Goal: Information Seeking & Learning: Learn about a topic

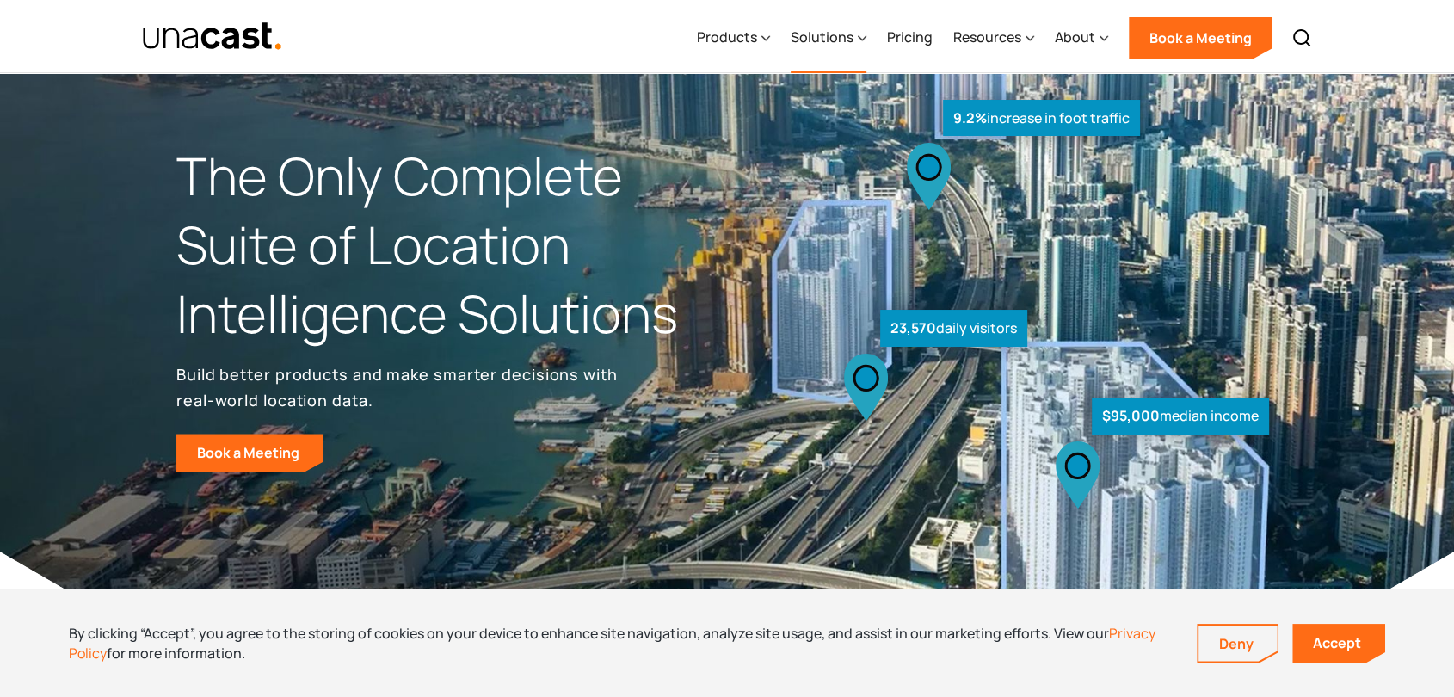
click at [830, 46] on div "Solutions" at bounding box center [822, 37] width 63 height 21
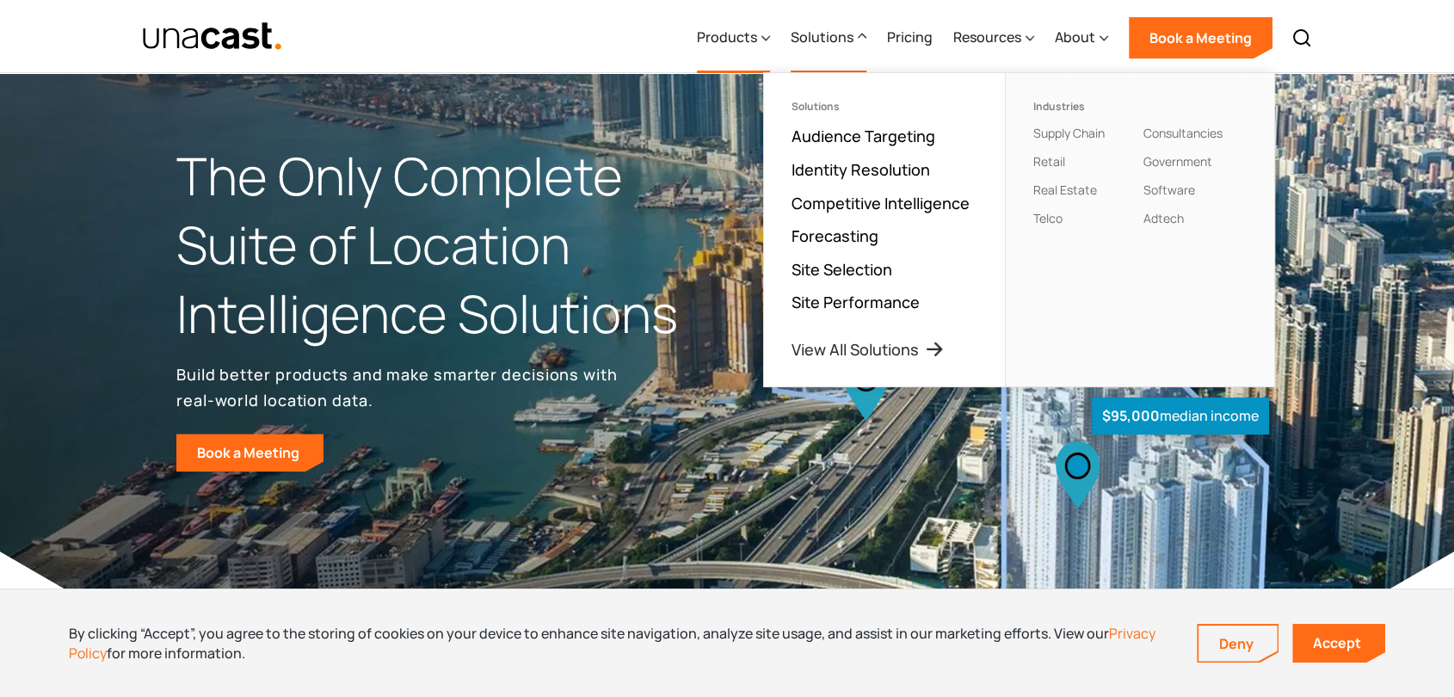
click at [744, 33] on div "Products" at bounding box center [727, 37] width 60 height 21
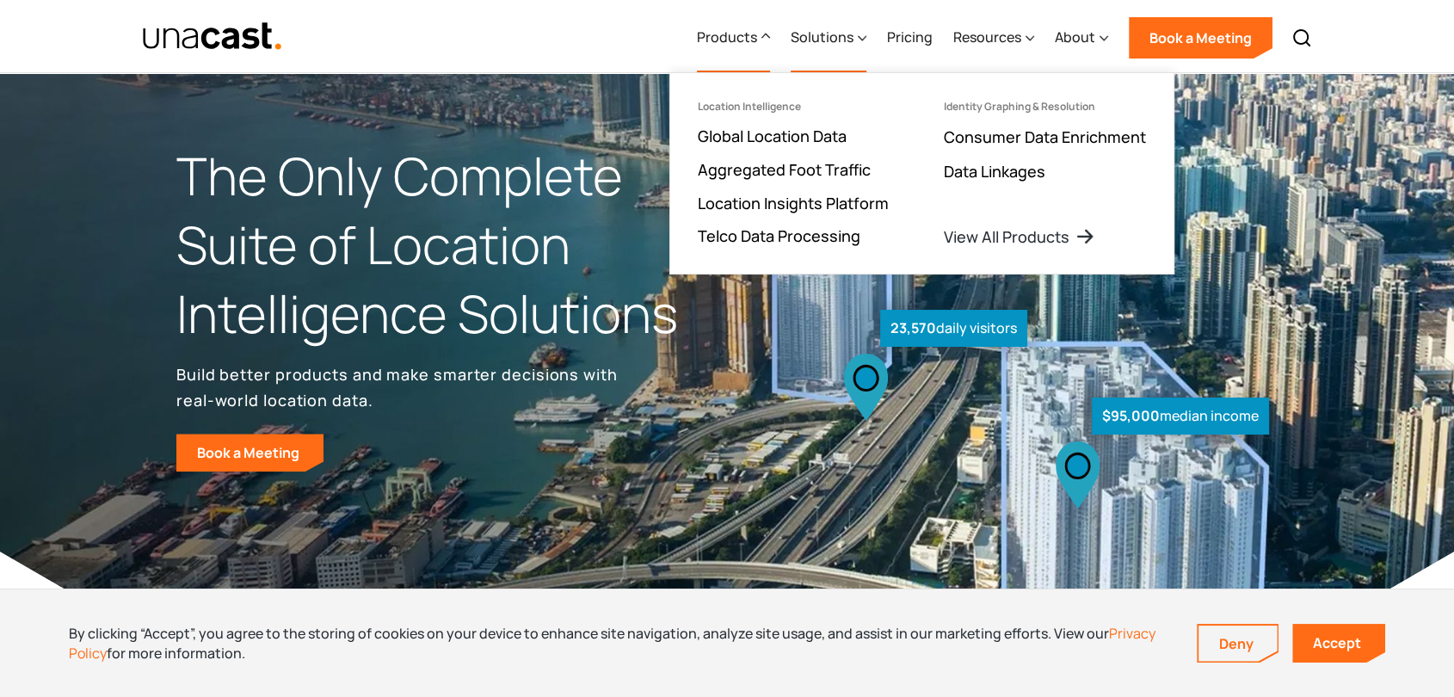
click at [817, 36] on div "Solutions" at bounding box center [822, 37] width 63 height 21
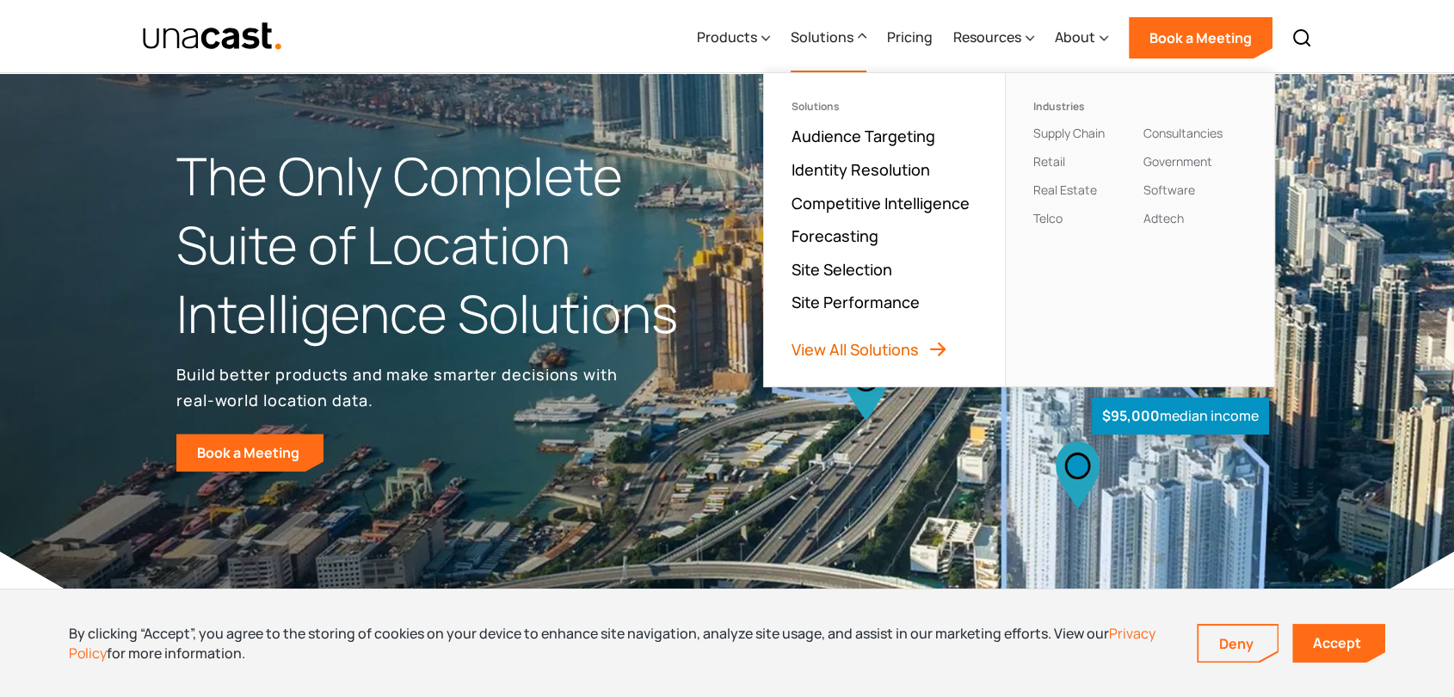
click at [911, 343] on link "View All Solutions" at bounding box center [870, 349] width 157 height 21
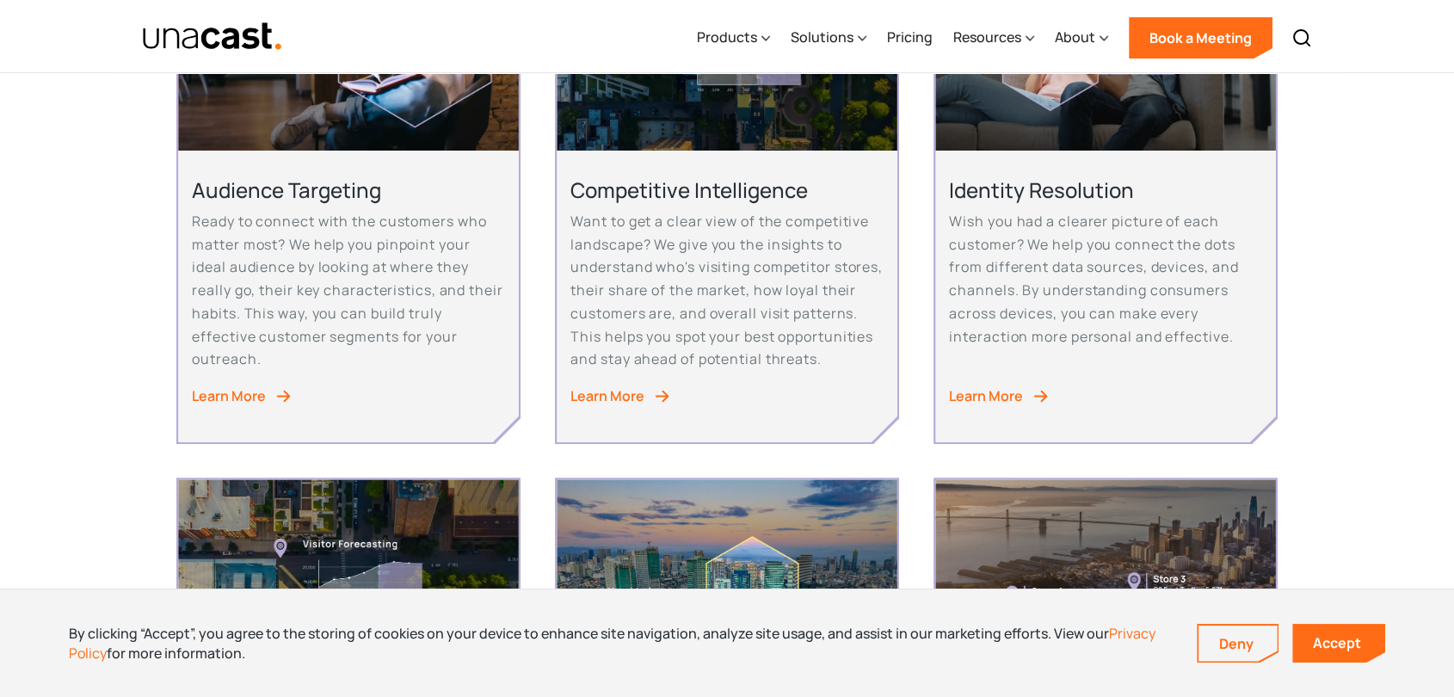
scroll to position [468, 0]
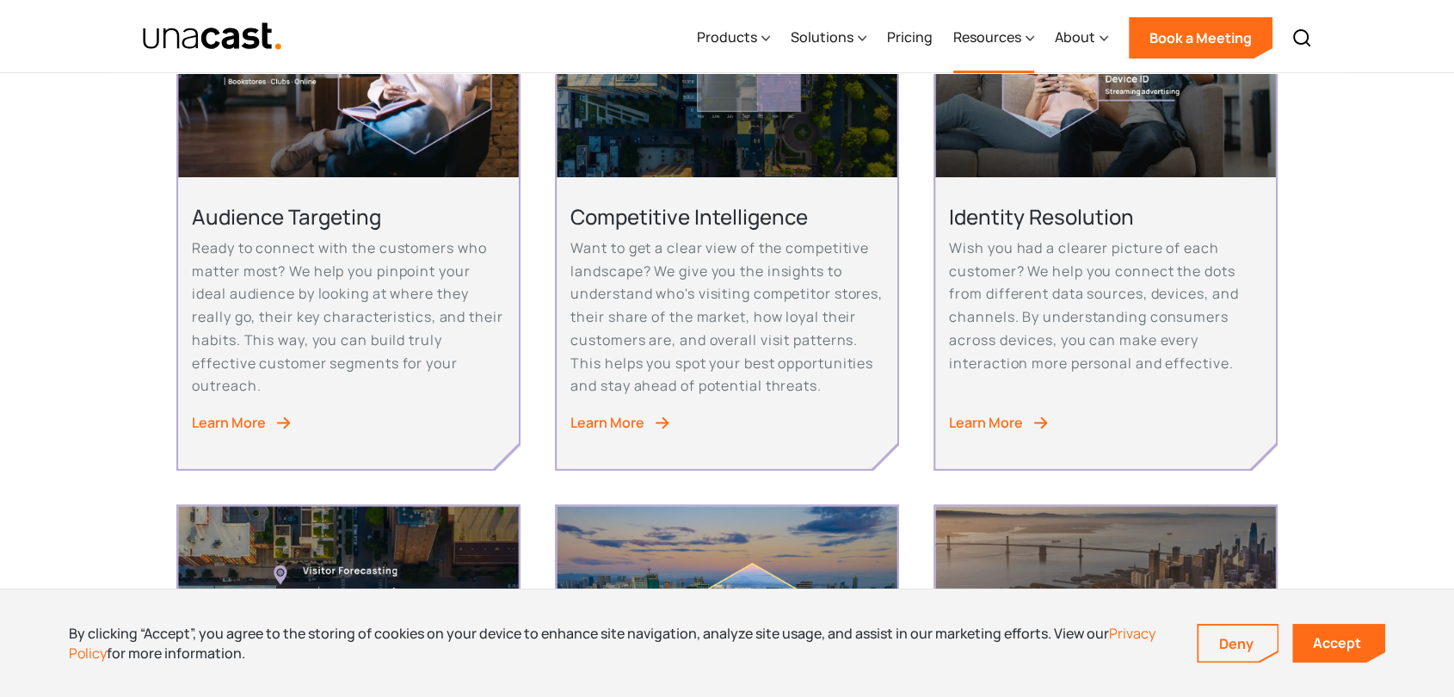
click at [998, 34] on div "Resources" at bounding box center [988, 37] width 68 height 21
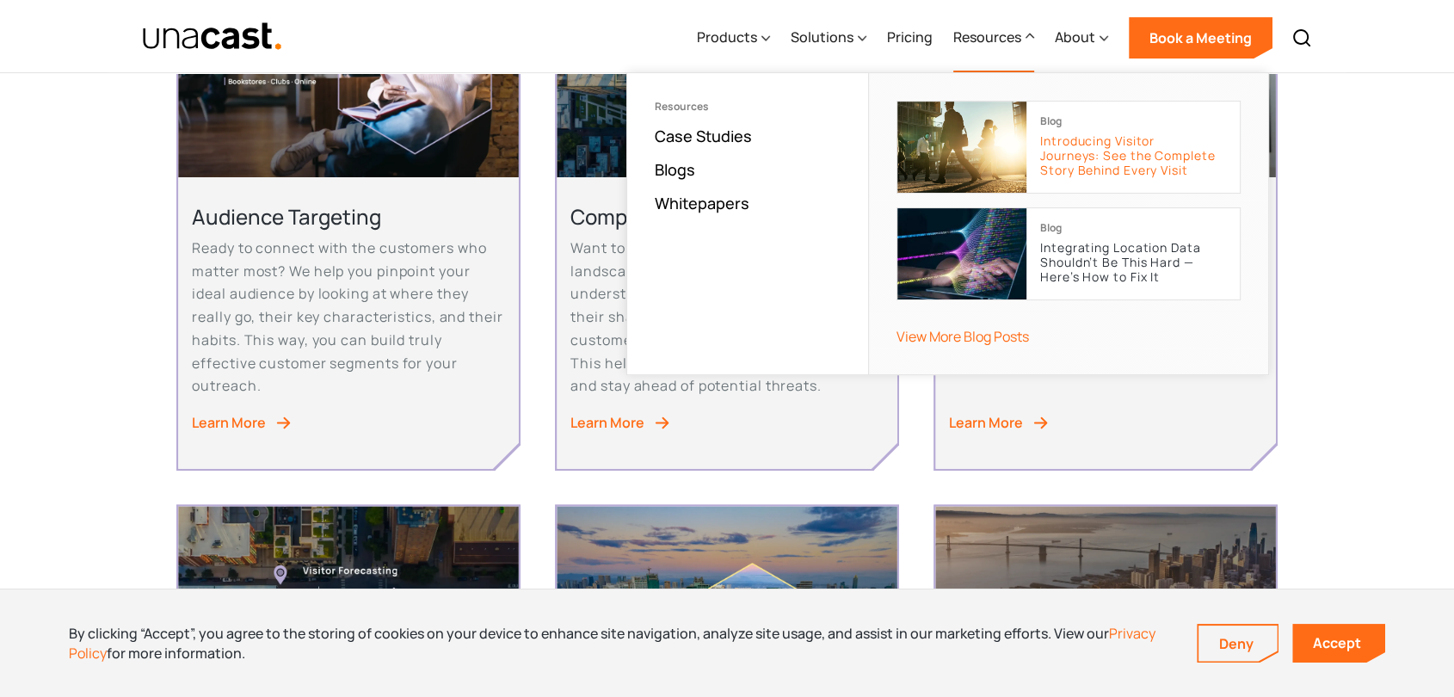
click at [1052, 169] on p "Introducing Visitor Journeys: See the Complete Story Behind Every Visit" at bounding box center [1133, 155] width 186 height 43
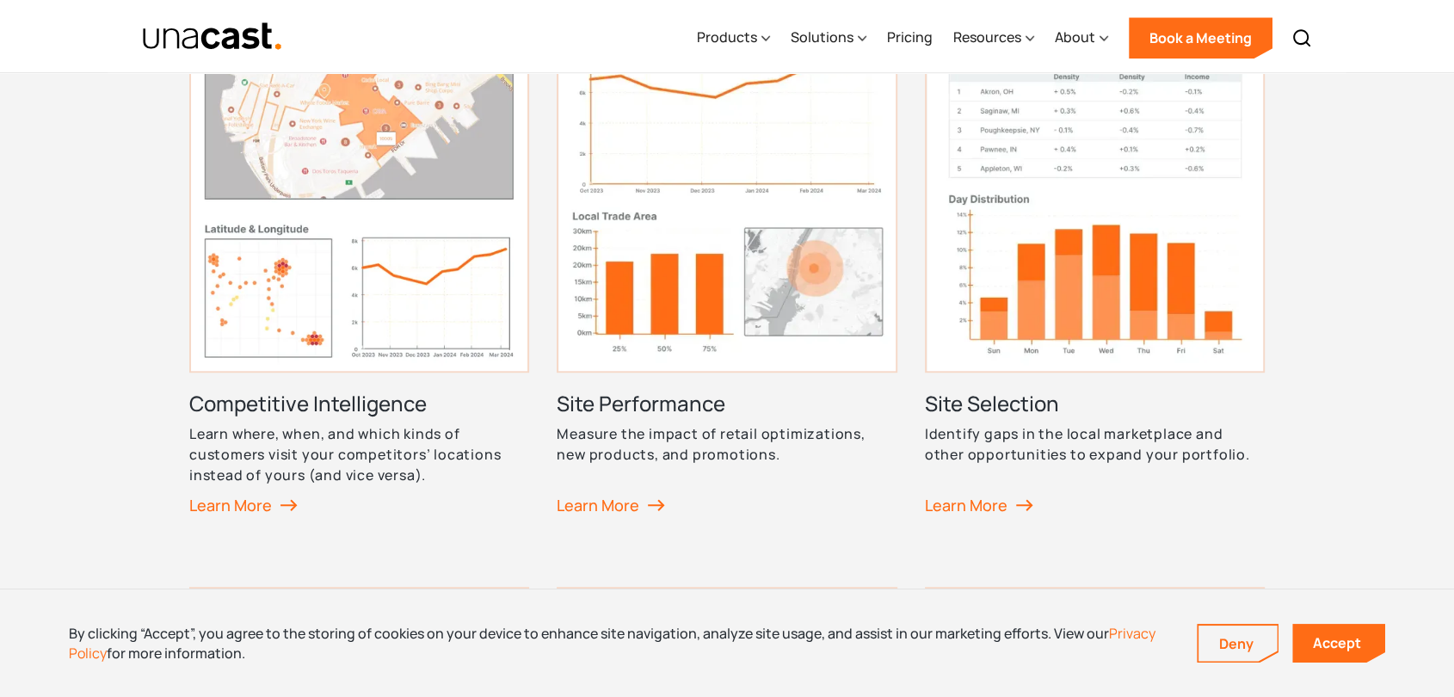
scroll to position [968, 0]
click at [750, 33] on div "Products" at bounding box center [727, 37] width 60 height 21
